Goal: Check status: Check status

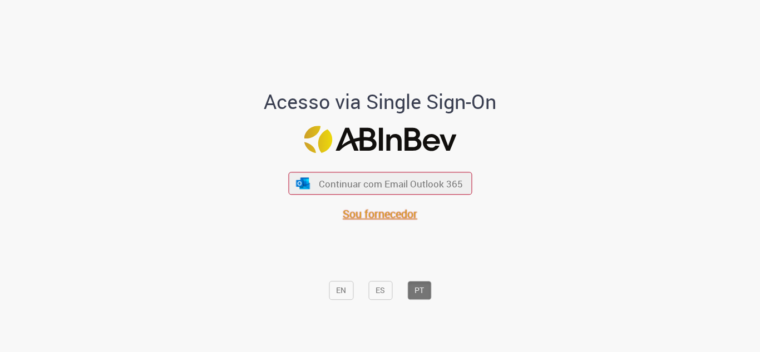
click at [381, 215] on span "Sou fornecedor" at bounding box center [380, 214] width 75 height 15
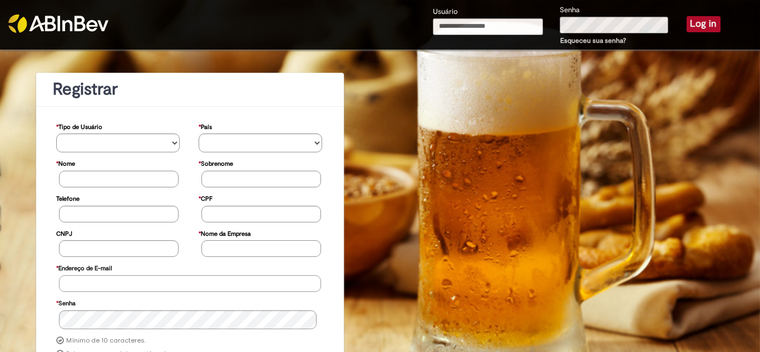
type input "**********"
click at [701, 24] on button "Log in" at bounding box center [703, 24] width 34 height 16
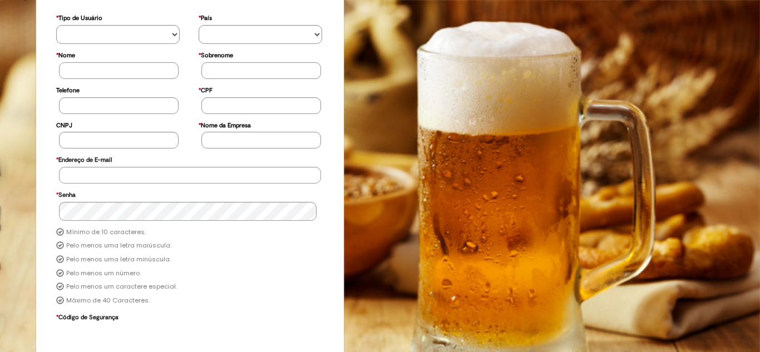
scroll to position [111, 0]
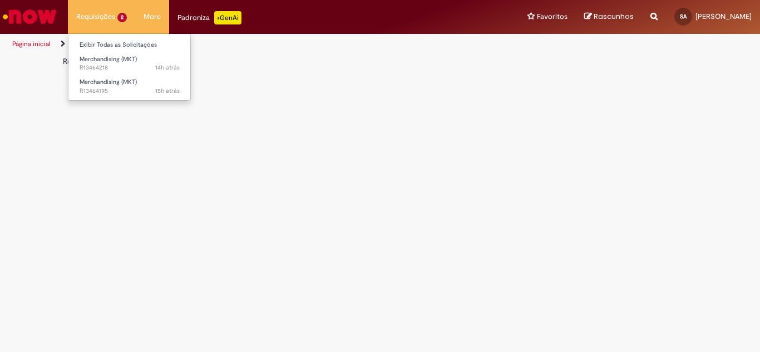
click at [97, 15] on li "Requisições 2 Exibir Todas as Solicitações Merchandising (MKT) 14h atrás 14 hor…" at bounding box center [101, 16] width 67 height 33
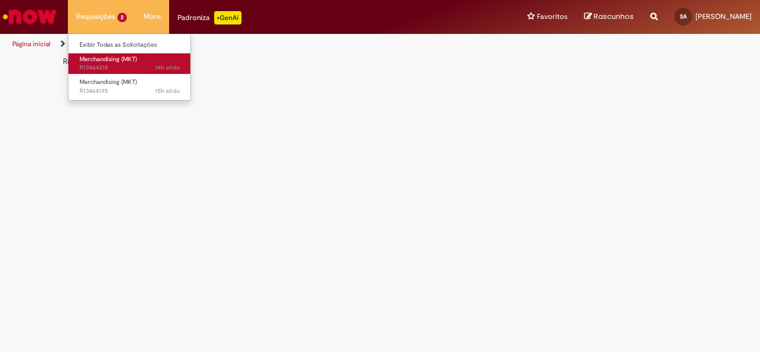
click at [95, 64] on span "14h atrás 14 horas atrás R13464218" at bounding box center [130, 67] width 100 height 9
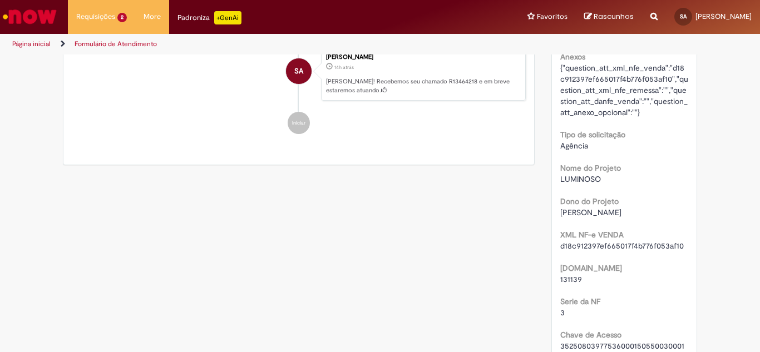
scroll to position [278, 0]
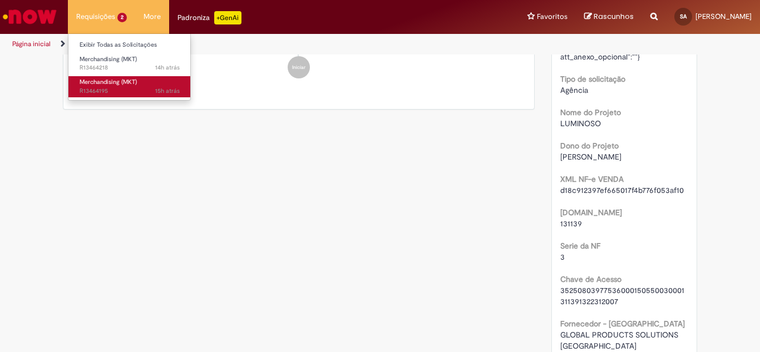
click at [103, 88] on span "15h atrás 15 horas atrás R13464195" at bounding box center [130, 91] width 100 height 9
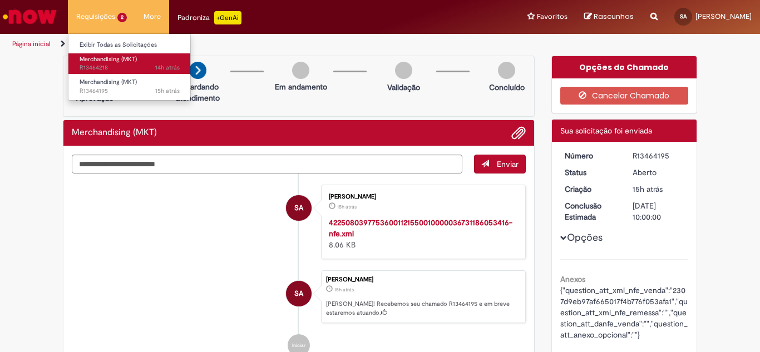
click at [93, 61] on span "Merchandising (MKT)" at bounding box center [108, 59] width 57 height 8
